Goal: Obtain resource: Download file/media

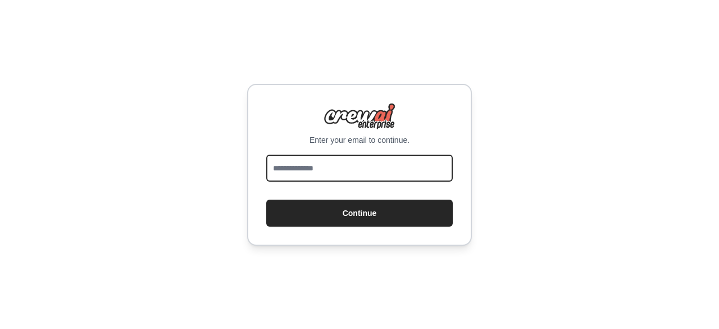
click at [326, 168] on input "email" at bounding box center [359, 168] width 187 height 27
type input "**********"
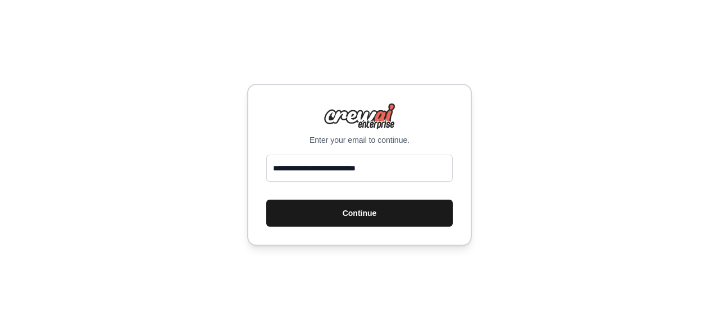
click at [352, 208] on button "Continue" at bounding box center [359, 212] width 187 height 27
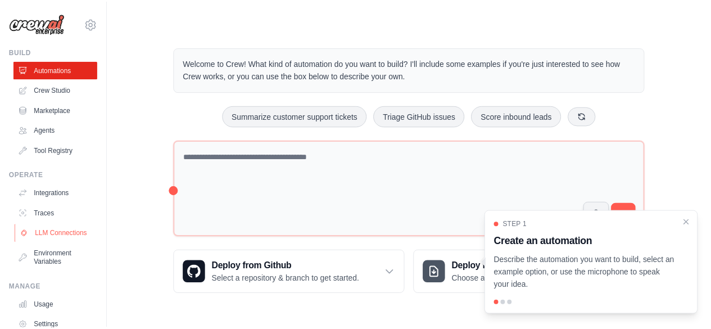
scroll to position [74, 0]
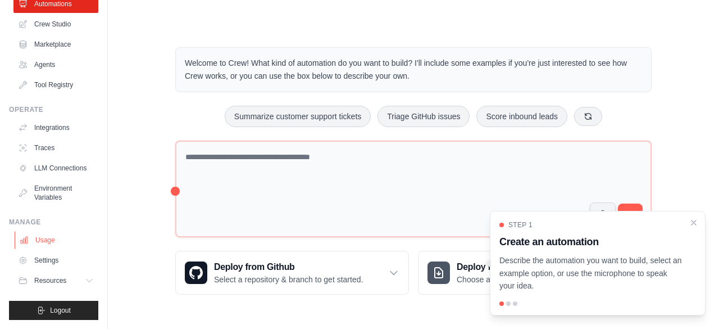
click at [38, 242] on link "Usage" at bounding box center [57, 240] width 85 height 18
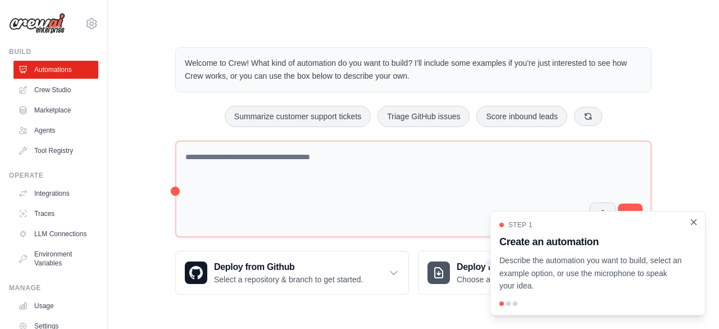
click at [696, 225] on icon "Close walkthrough" at bounding box center [694, 222] width 10 height 10
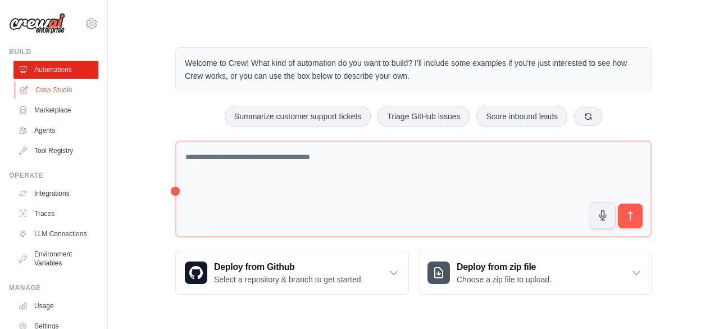
click at [46, 89] on link "Crew Studio" at bounding box center [57, 90] width 85 height 18
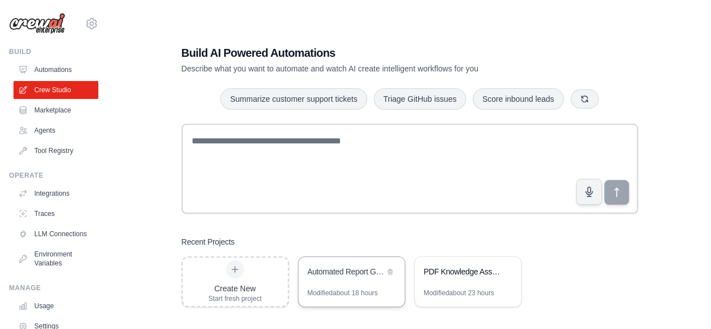
click at [351, 278] on div "Automated Report Generation System" at bounding box center [345, 272] width 77 height 13
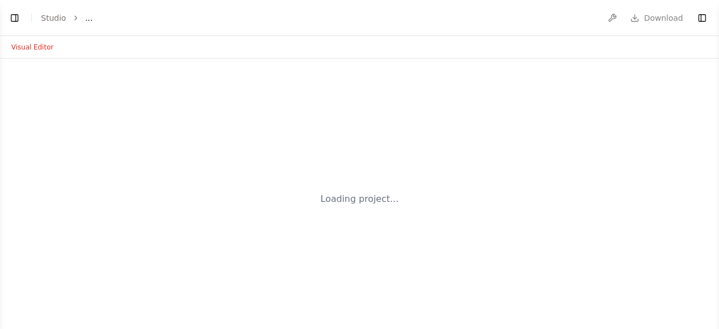
select select "****"
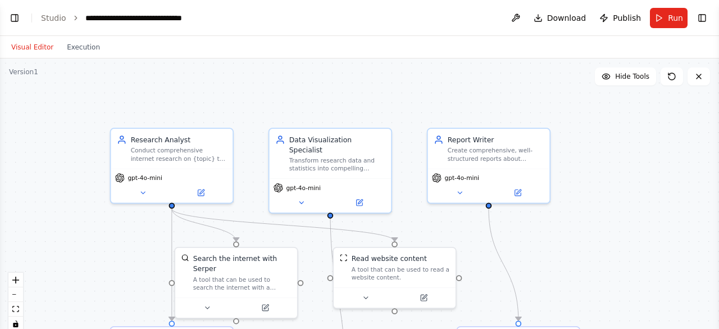
scroll to position [1145, 0]
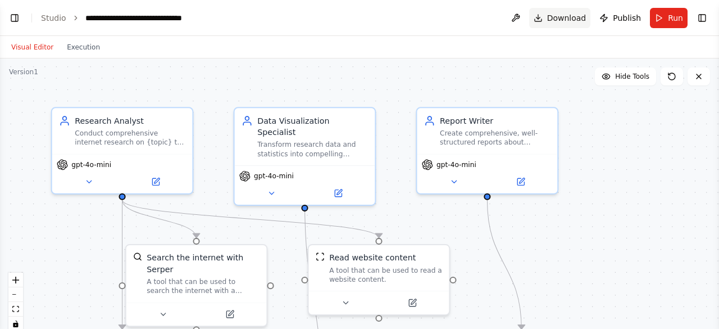
click at [565, 19] on span "Download" at bounding box center [566, 17] width 39 height 11
